Goal: Information Seeking & Learning: Learn about a topic

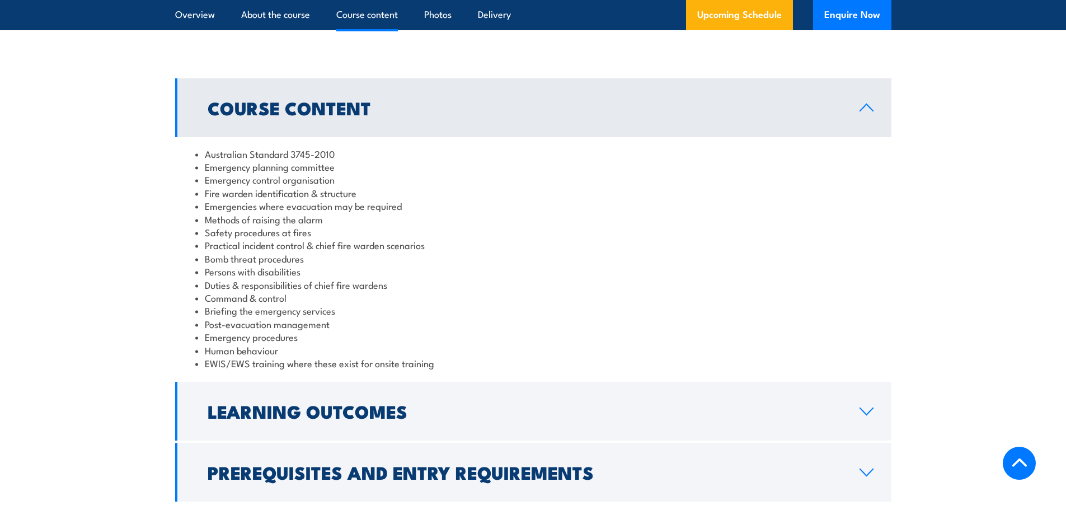
scroll to position [1175, 0]
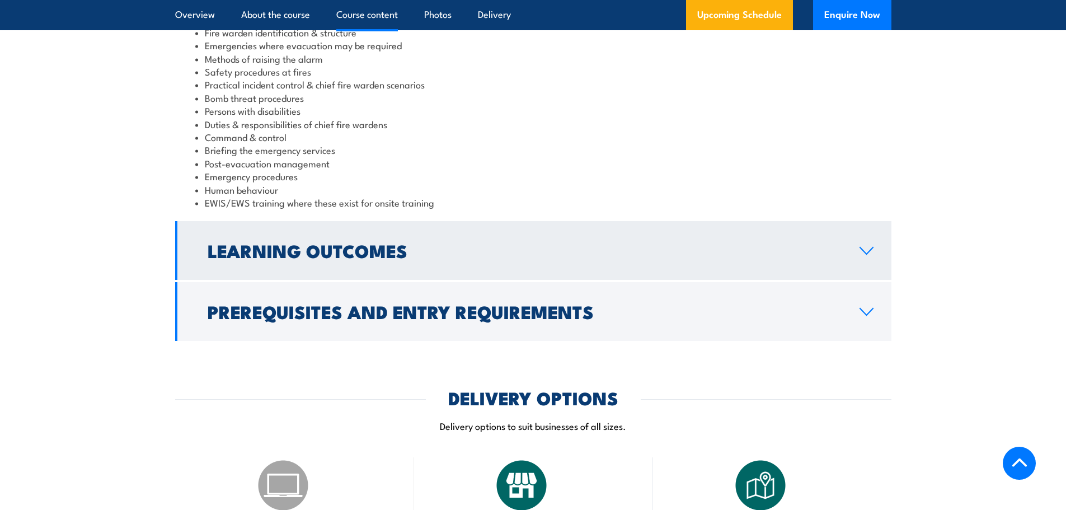
click at [744, 234] on link "Learning Outcomes" at bounding box center [533, 250] width 716 height 59
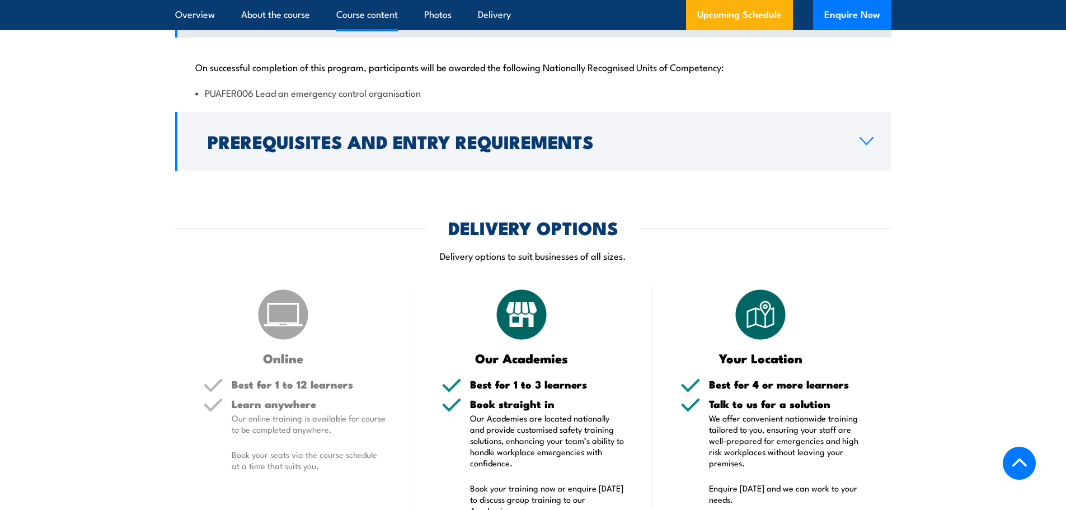
scroll to position [1154, 0]
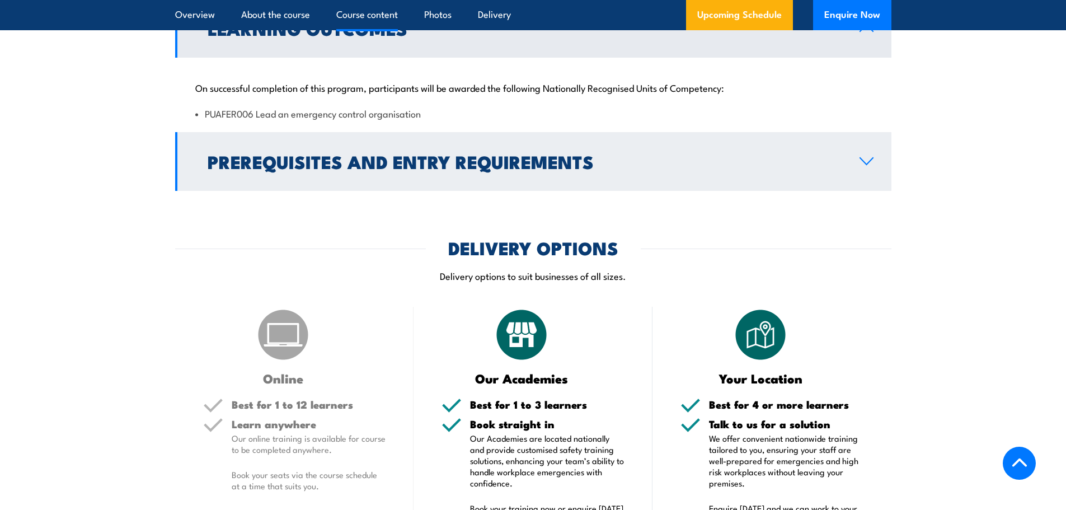
click at [733, 182] on link "Prerequisites and Entry Requirements" at bounding box center [533, 161] width 716 height 59
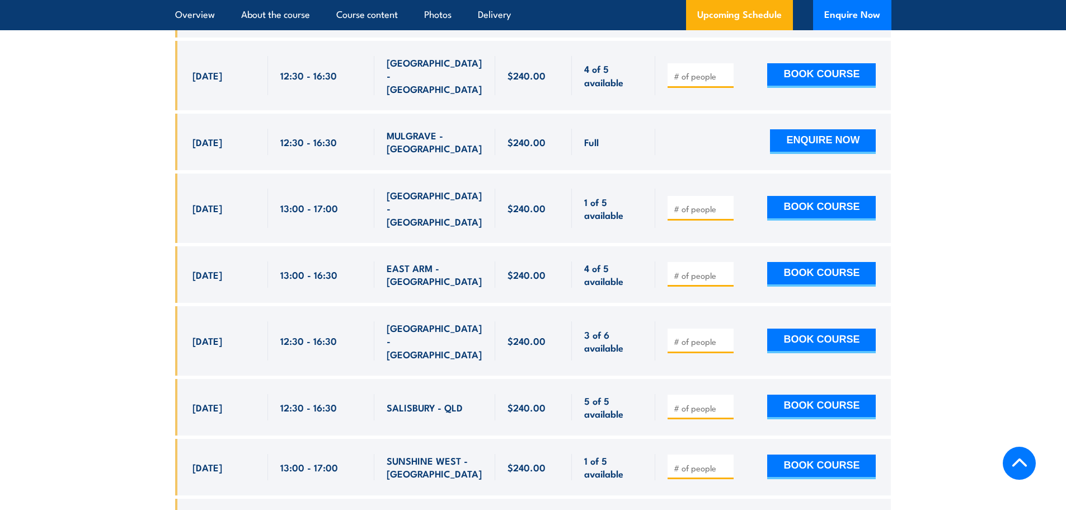
scroll to position [1826, 0]
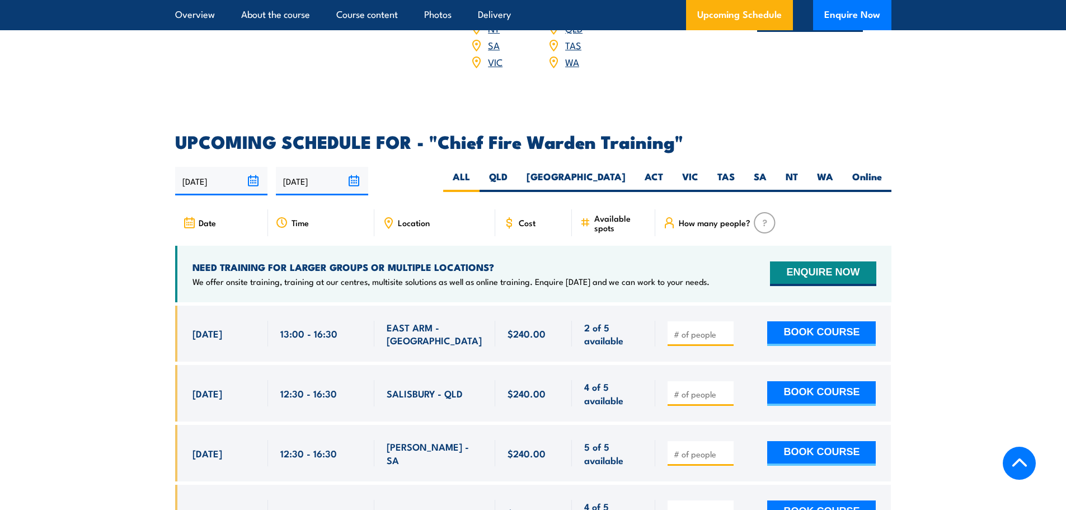
click at [421, 218] on span "Location" at bounding box center [414, 223] width 32 height 10
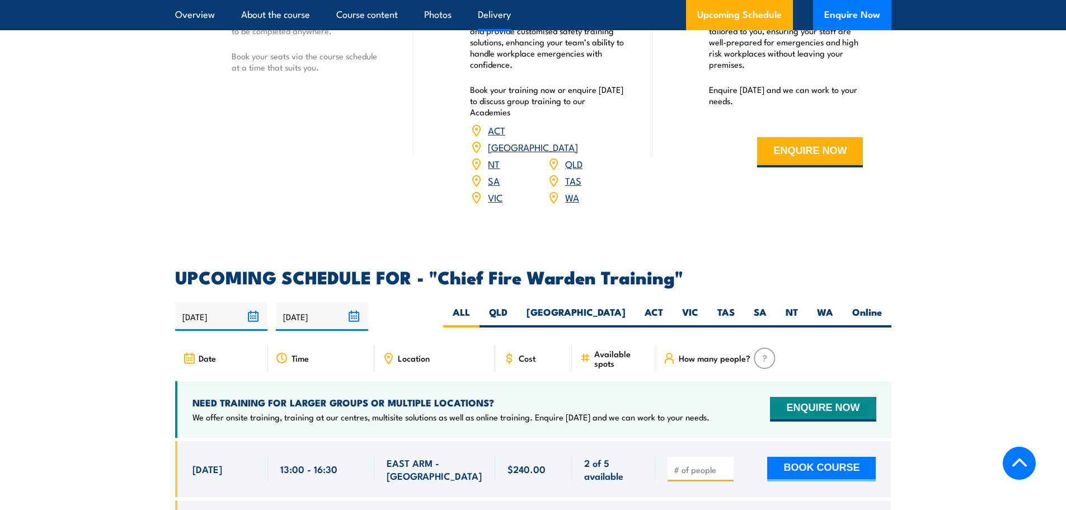
scroll to position [1689, 0]
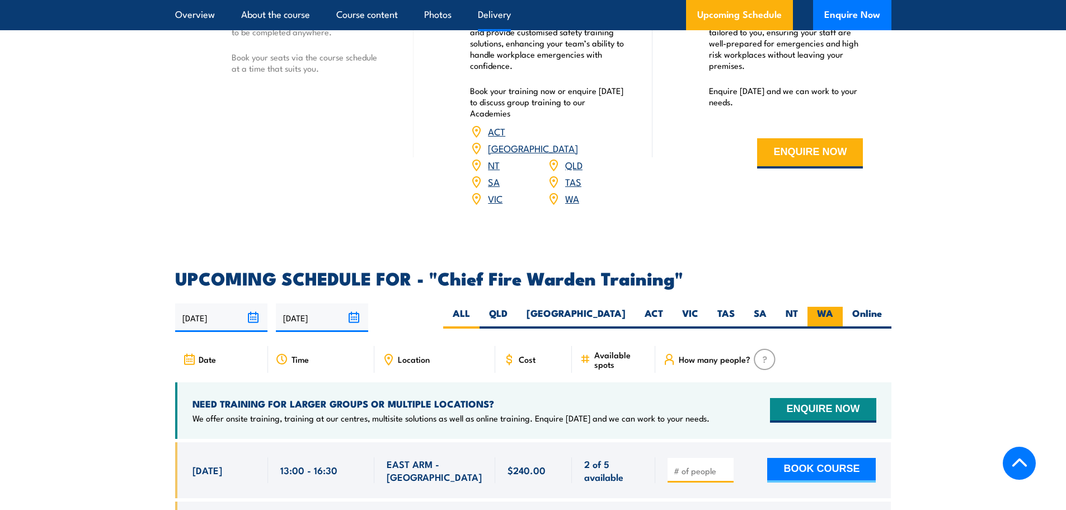
click at [819, 307] on label "WA" at bounding box center [824, 318] width 35 height 22
click at [833, 307] on input "WA" at bounding box center [836, 310] width 7 height 7
radio input "true"
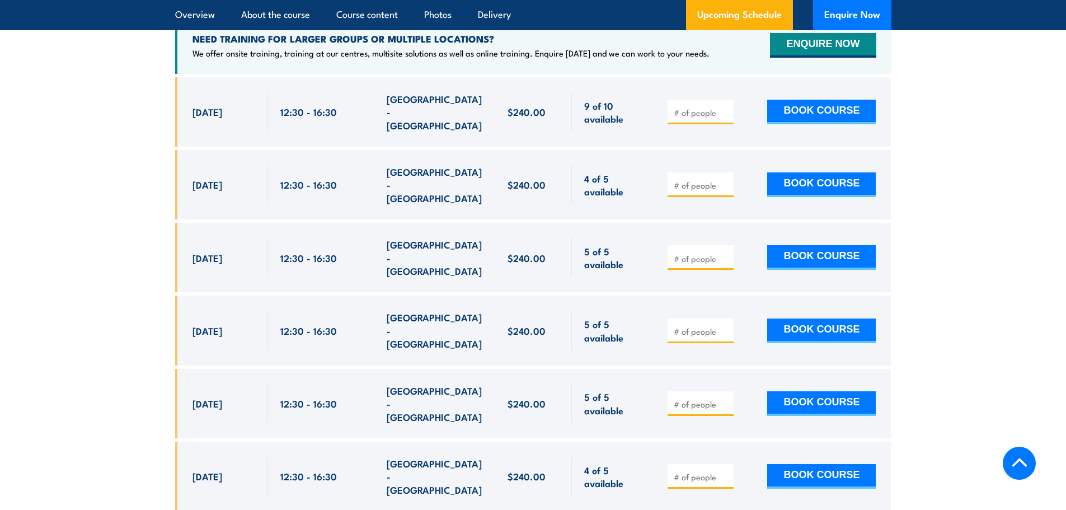
scroll to position [1827, 0]
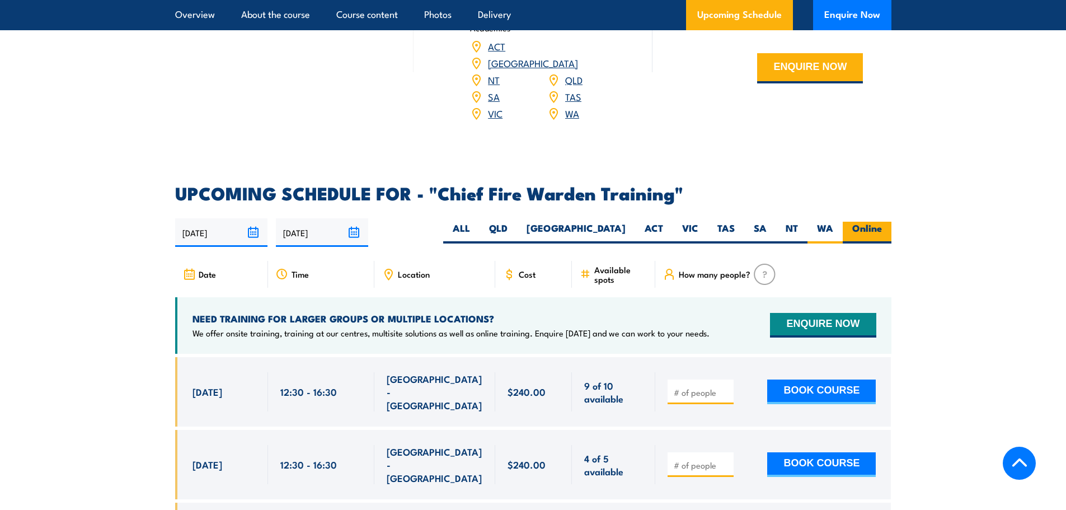
click at [855, 222] on label "Online" at bounding box center [866, 233] width 49 height 22
click at [882, 222] on input "Online" at bounding box center [885, 225] width 7 height 7
radio input "true"
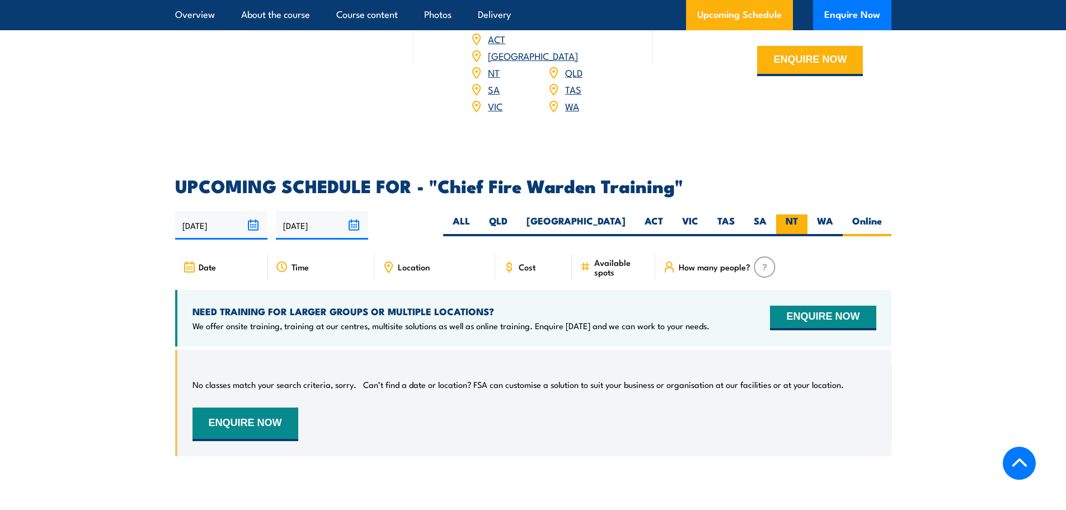
scroll to position [1827, 0]
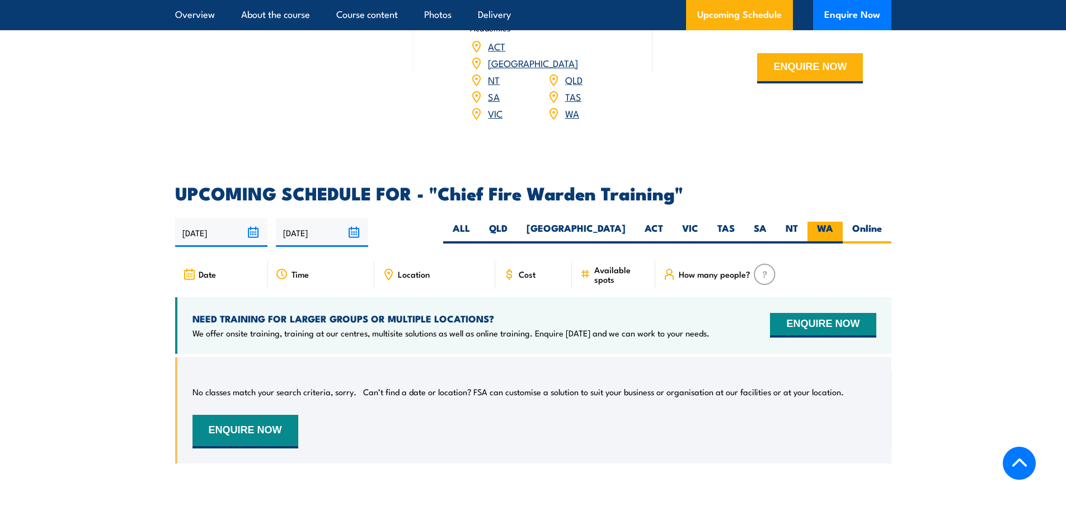
click at [820, 222] on label "WA" at bounding box center [824, 233] width 35 height 22
click at [833, 222] on input "WA" at bounding box center [836, 225] width 7 height 7
radio input "true"
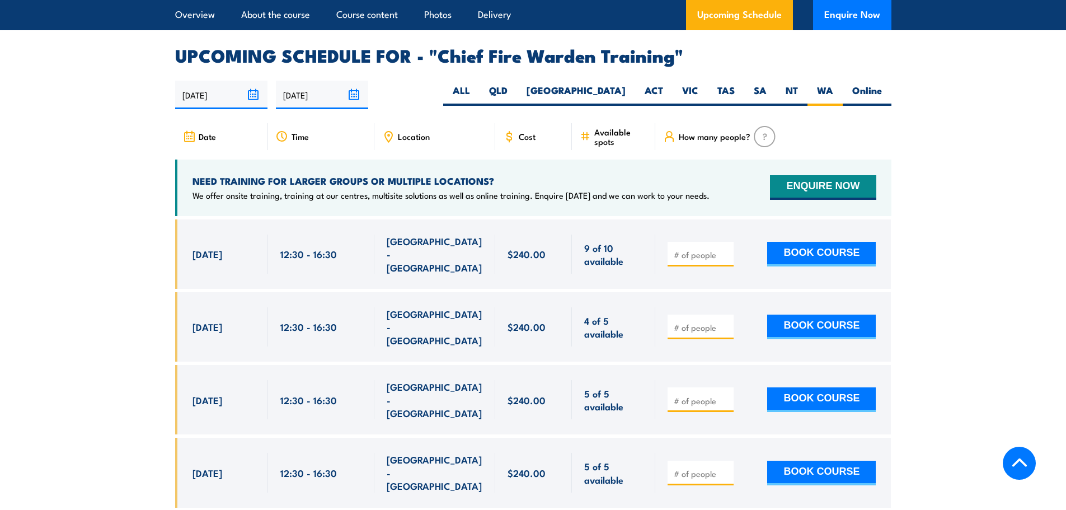
scroll to position [1939, 0]
